Goal: Information Seeking & Learning: Learn about a topic

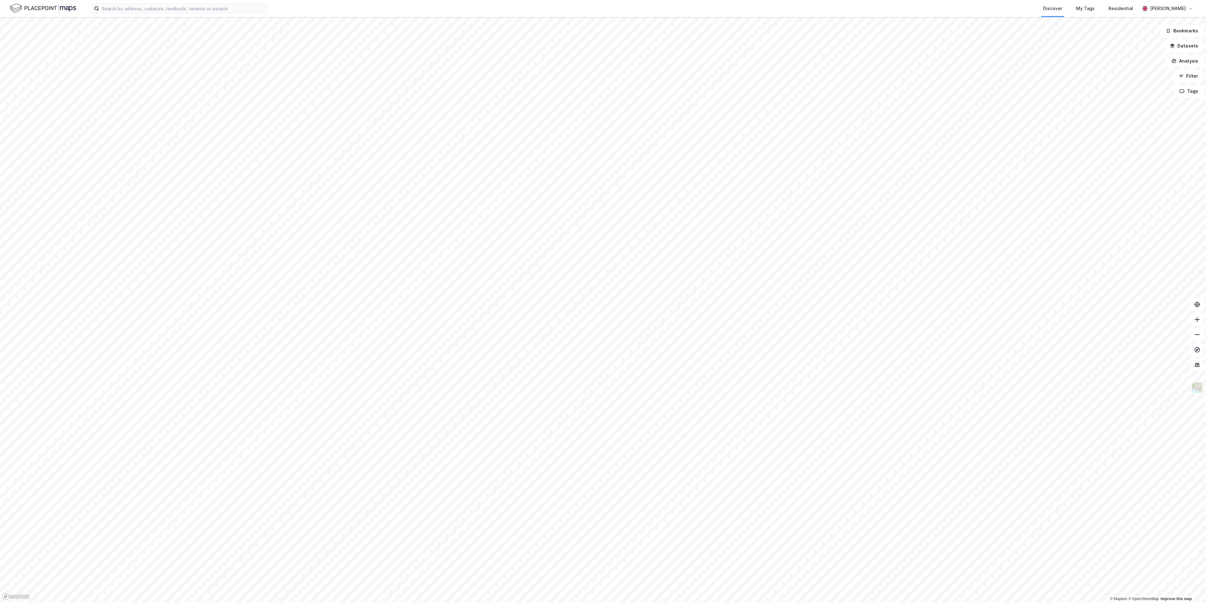
click at [1194, 386] on img at bounding box center [1198, 388] width 12 height 12
click at [1157, 237] on div "Satellite" at bounding box center [1148, 236] width 81 height 18
click at [1195, 385] on img at bounding box center [1198, 388] width 12 height 12
click at [1196, 392] on img at bounding box center [1198, 388] width 12 height 12
click at [1152, 369] on div "Labels" at bounding box center [1148, 366] width 81 height 18
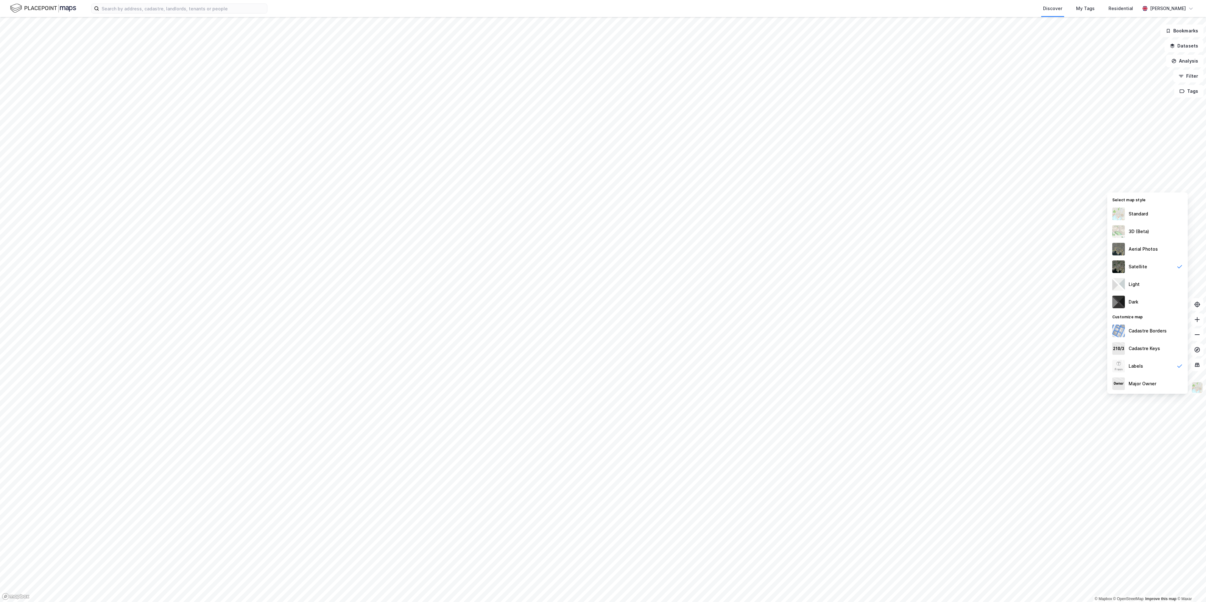
click at [1195, 392] on img at bounding box center [1198, 388] width 12 height 12
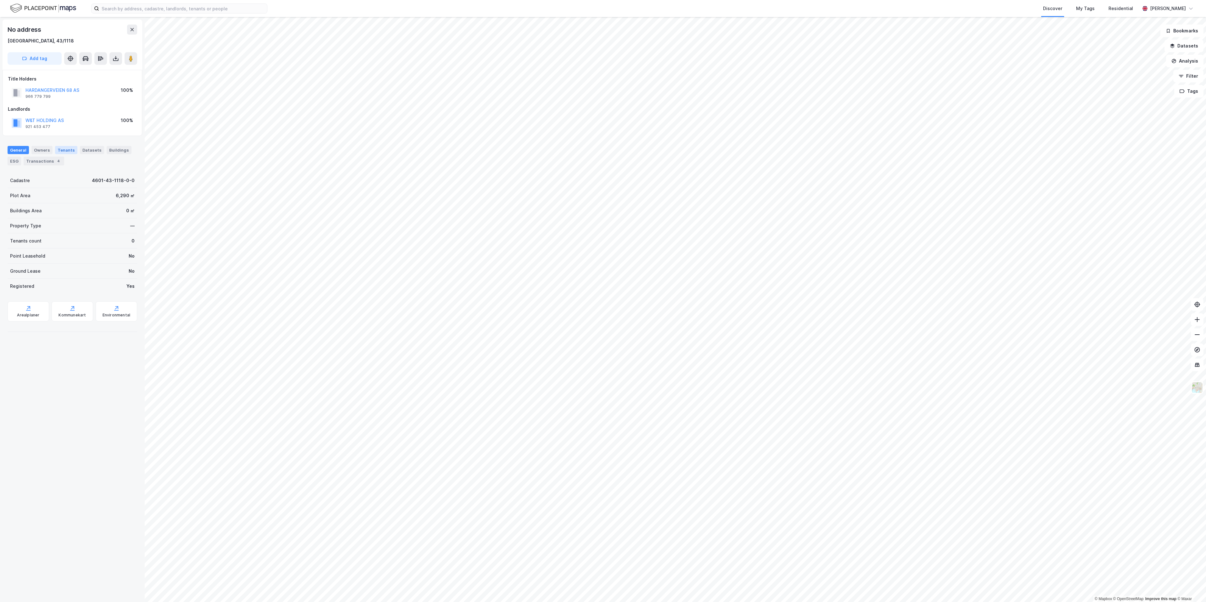
click at [65, 150] on div "Tenants" at bounding box center [66, 150] width 22 height 8
click at [21, 149] on div "General" at bounding box center [18, 150] width 21 height 8
click at [113, 150] on div "Buildings" at bounding box center [119, 150] width 25 height 8
click at [15, 152] on div "General" at bounding box center [18, 150] width 21 height 8
click at [45, 166] on div "Transactions 4" at bounding box center [44, 161] width 41 height 9
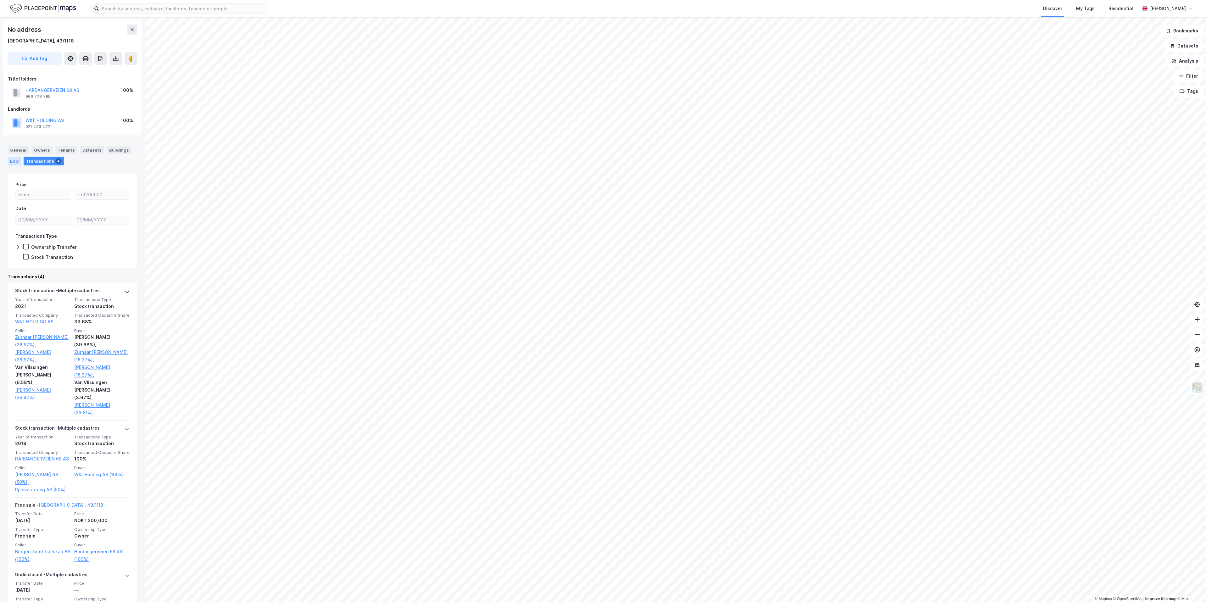
click at [15, 161] on div "ESG" at bounding box center [15, 161] width 14 height 9
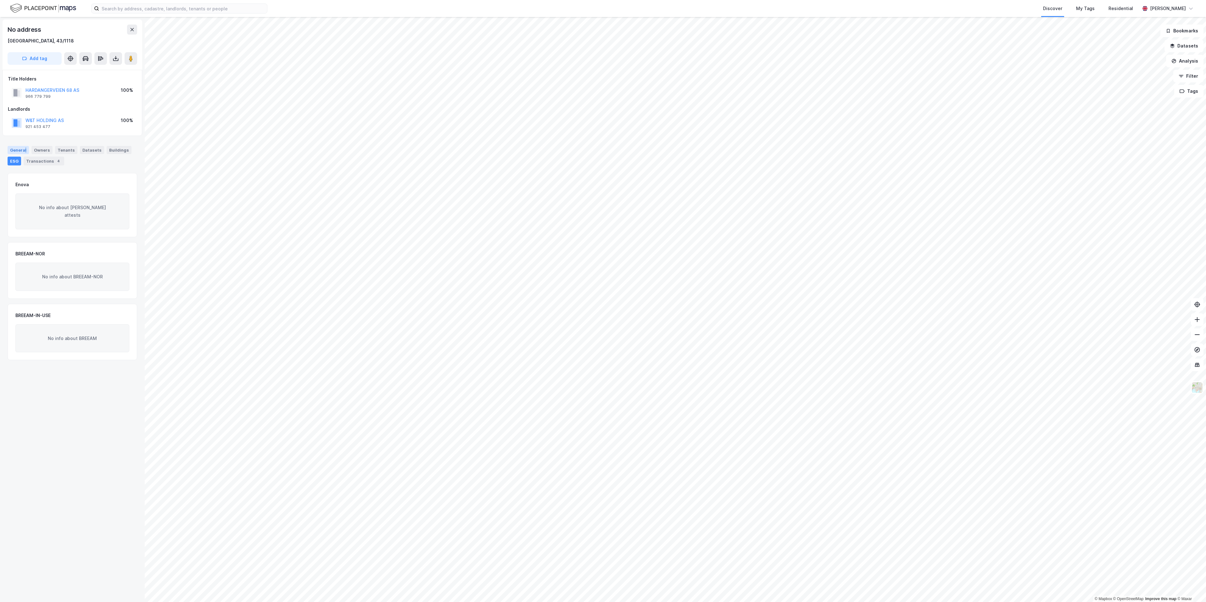
click at [24, 149] on div "General" at bounding box center [18, 150] width 21 height 8
click at [34, 149] on div "Owners" at bounding box center [41, 150] width 21 height 8
click at [18, 150] on div "General" at bounding box center [18, 150] width 21 height 8
click at [34, 312] on div "Arealplaner" at bounding box center [29, 311] width 42 height 20
click at [72, 315] on div "Kommunekart" at bounding box center [72, 315] width 27 height 5
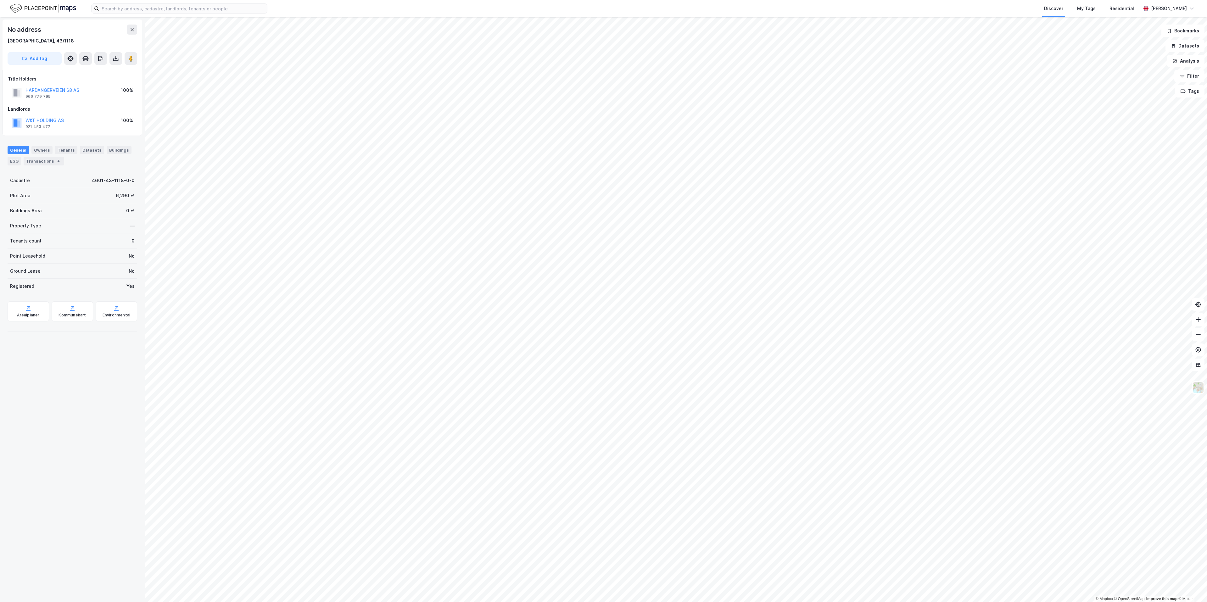
click at [78, 355] on div "No address [GEOGRAPHIC_DATA], 43/1118 Add tag Title Holders HARDANGERVEIEN 68 A…" at bounding box center [72, 309] width 145 height 585
click at [108, 150] on div "Buildings" at bounding box center [119, 150] width 25 height 8
click at [71, 194] on div "Buildings 0 Constructed Buildings Area 0 ㎡" at bounding box center [72, 187] width 114 height 13
click at [75, 237] on div "1,282 ㎡ BYA • 3,139 ㎡ BRA • 5 Floors" at bounding box center [62, 236] width 94 height 16
drag, startPoint x: 87, startPoint y: 91, endPoint x: 18, endPoint y: 90, distance: 68.9
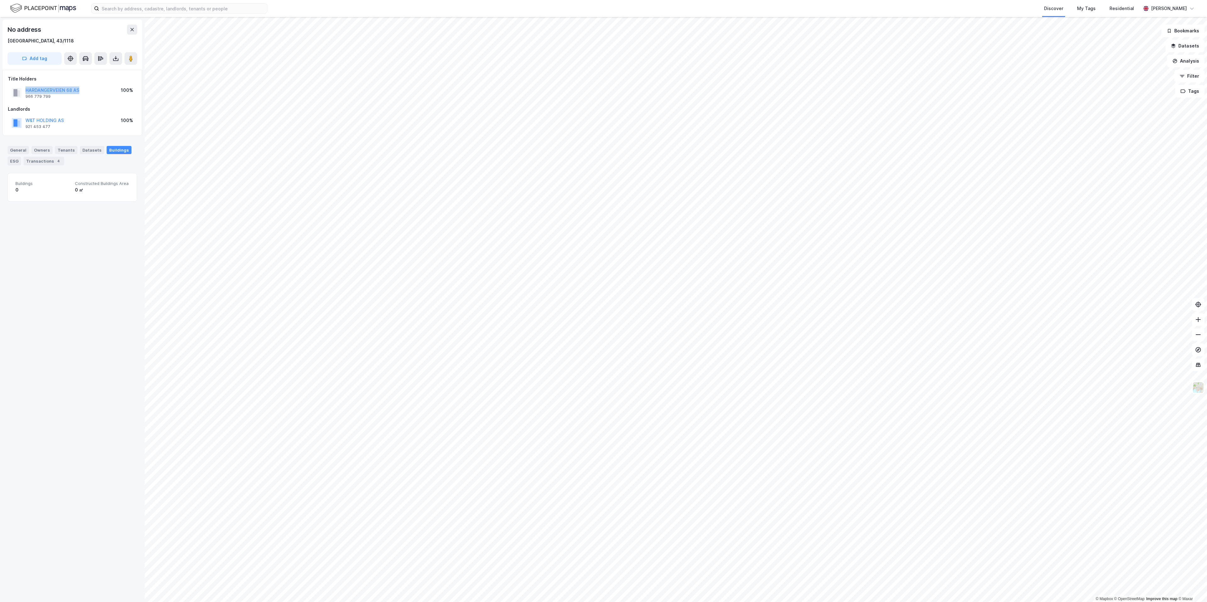
click at [18, 90] on div "HARDANGERVEIEN 68 AS 966 779 799 100%" at bounding box center [72, 92] width 129 height 15
copy button "HARDANGERVEIEN 68 AS"
